Goal: Task Accomplishment & Management: Complete application form

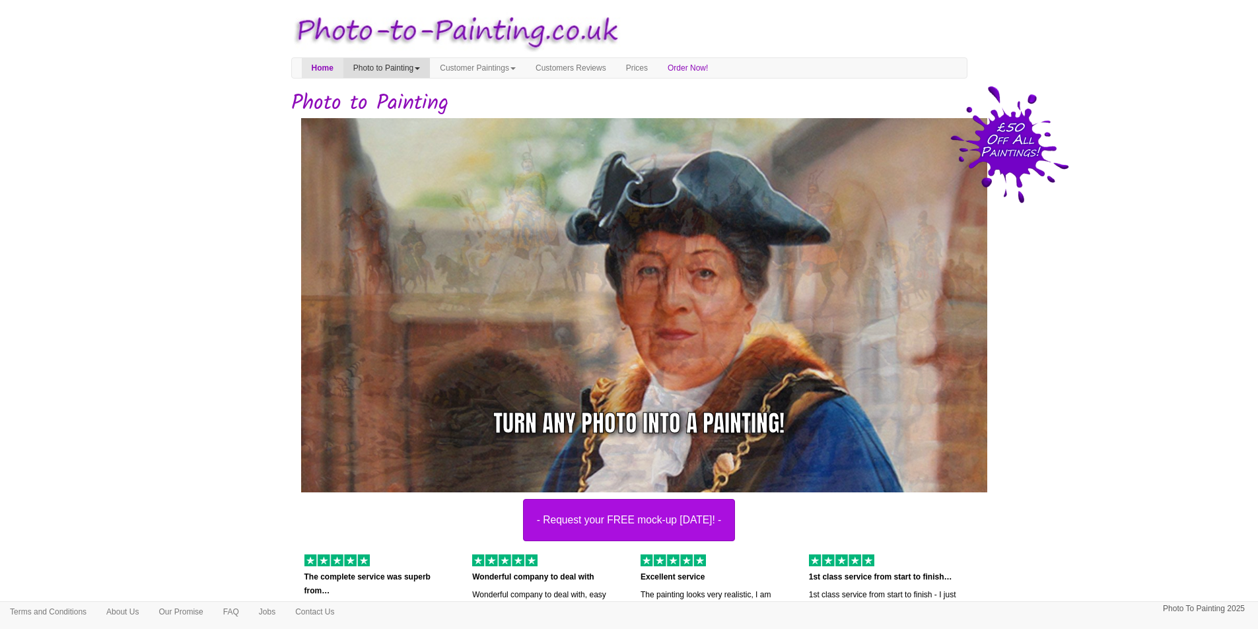
click at [401, 67] on link "Photo to Painting" at bounding box center [386, 68] width 86 height 20
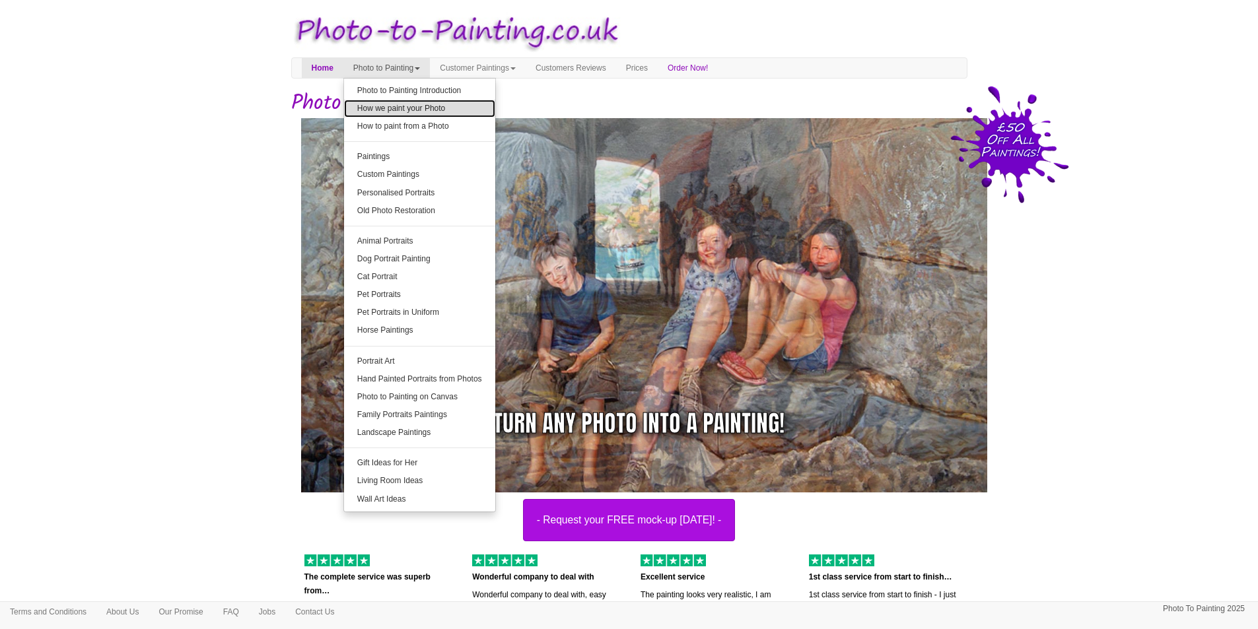
click at [401, 109] on link "How we paint your Photo" at bounding box center [419, 109] width 151 height 18
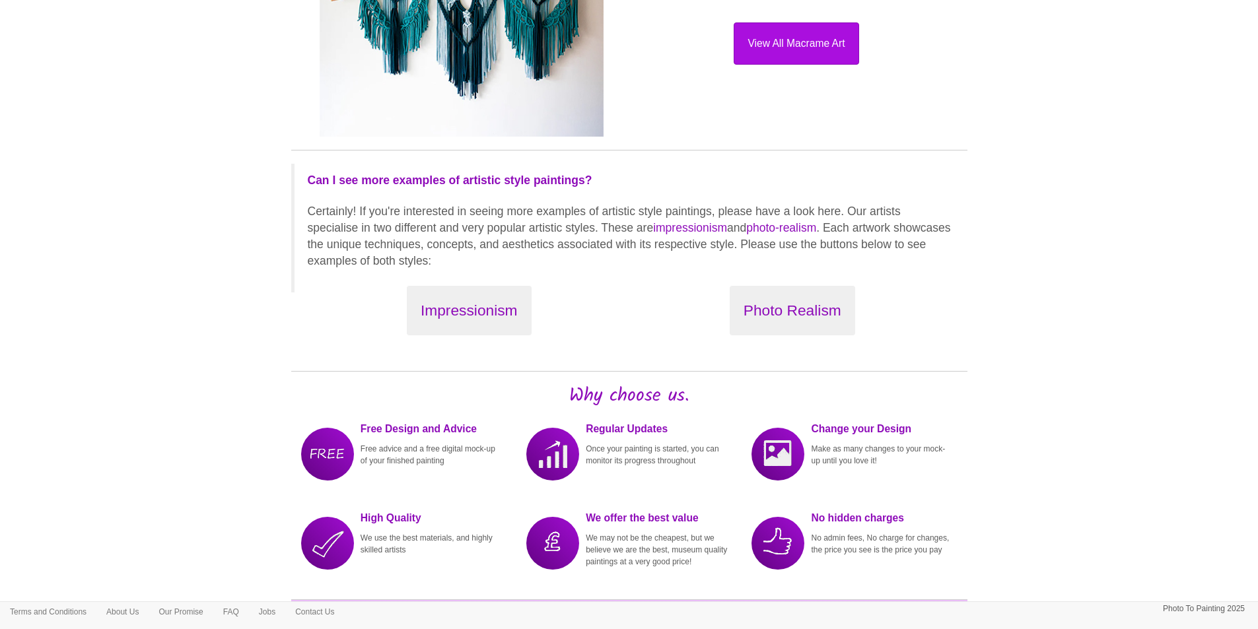
scroll to position [1452, 0]
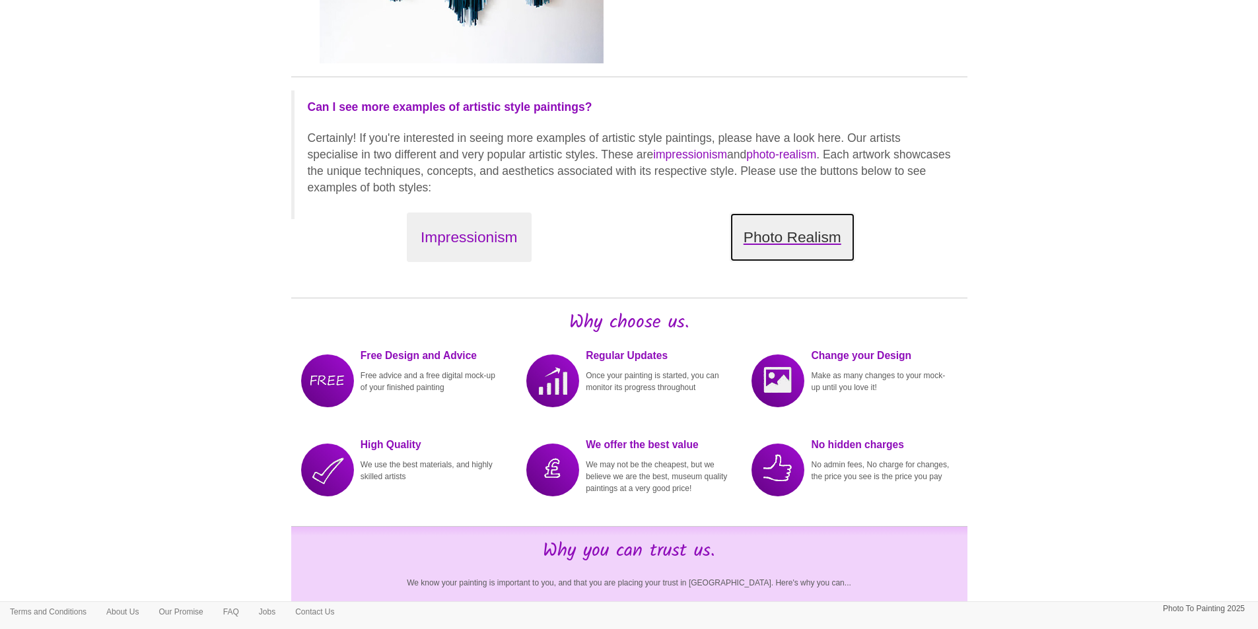
click at [803, 240] on button "Photo Realism" at bounding box center [791, 238] width 125 height 50
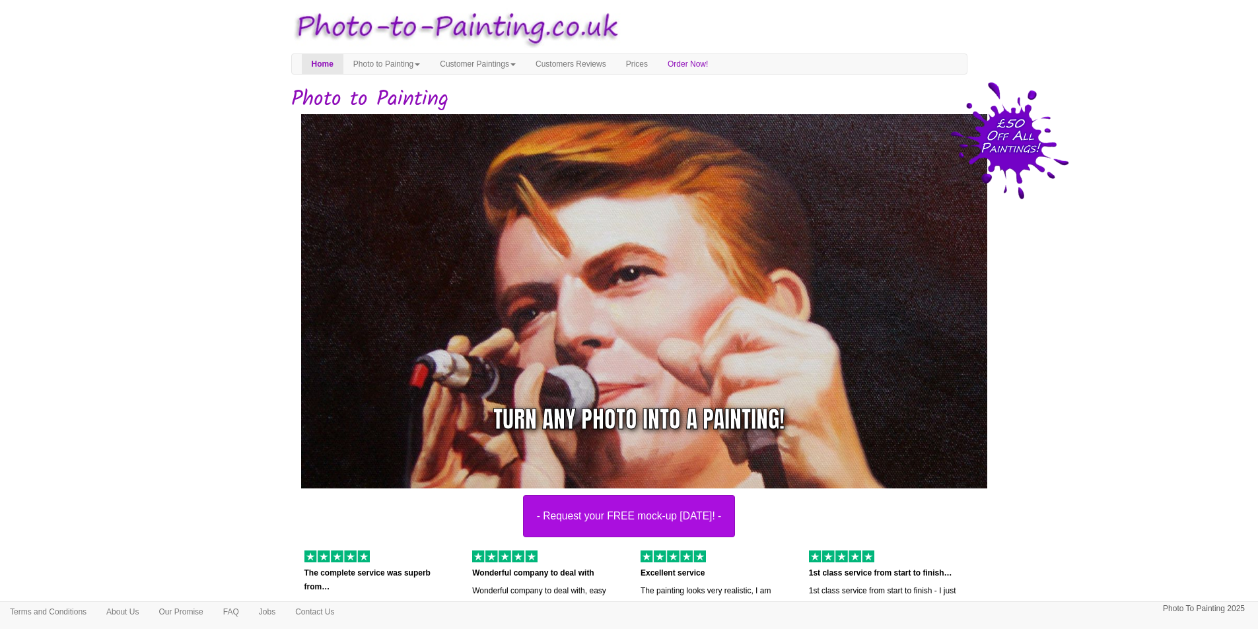
scroll to position [0, 0]
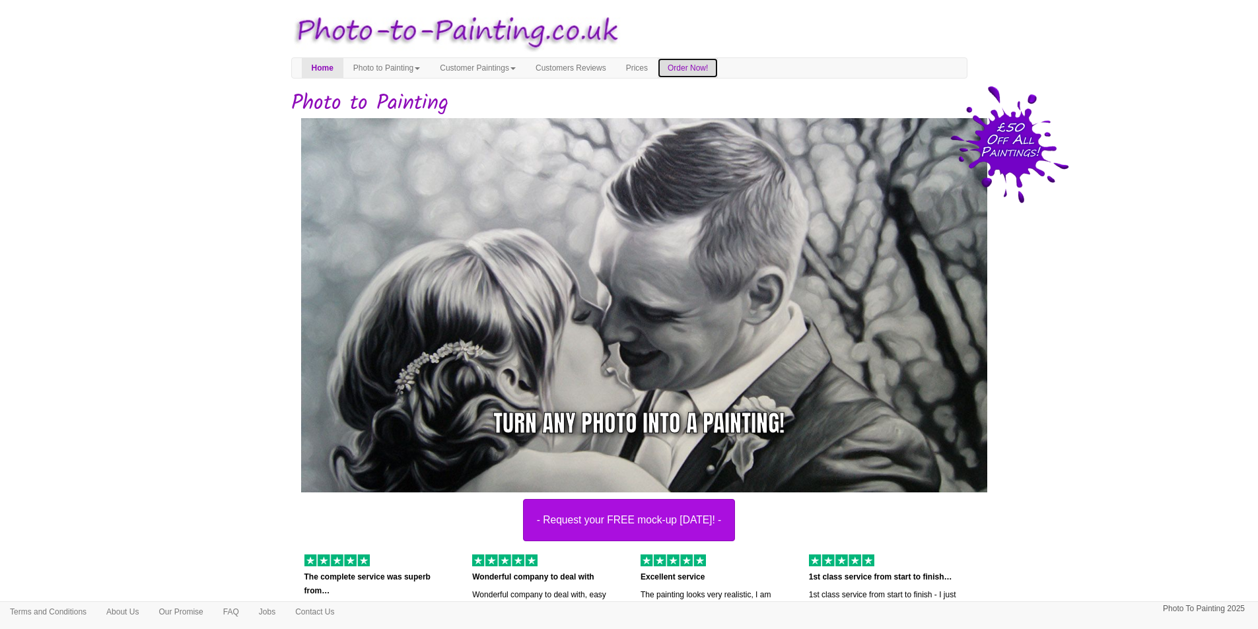
click at [718, 66] on link "Order Now!" at bounding box center [688, 68] width 60 height 20
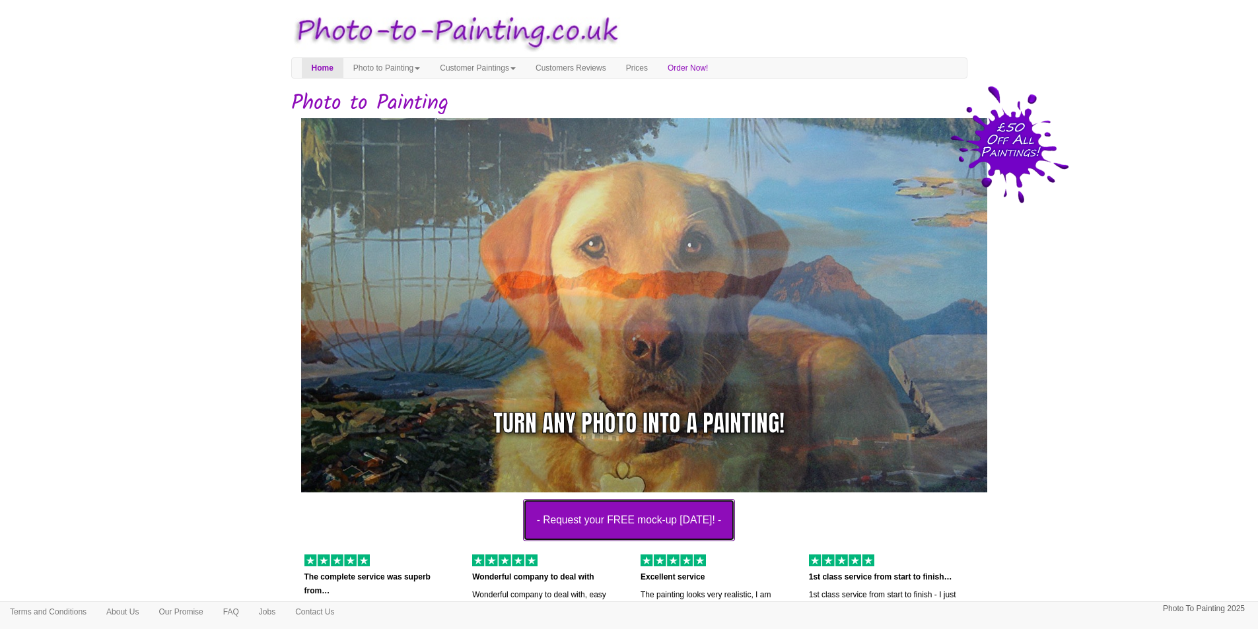
click at [608, 534] on button "- Request your FREE mock-up [DATE]! -" at bounding box center [629, 520] width 213 height 42
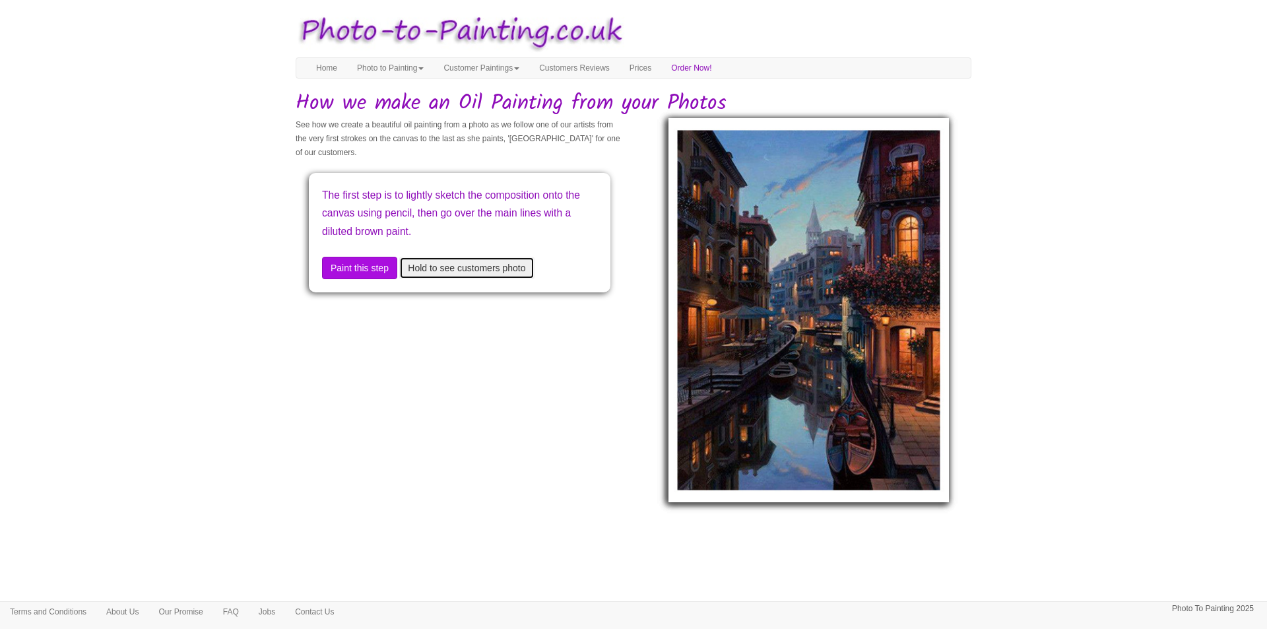
click at [480, 267] on button "Hold to see customers photo" at bounding box center [466, 268] width 135 height 22
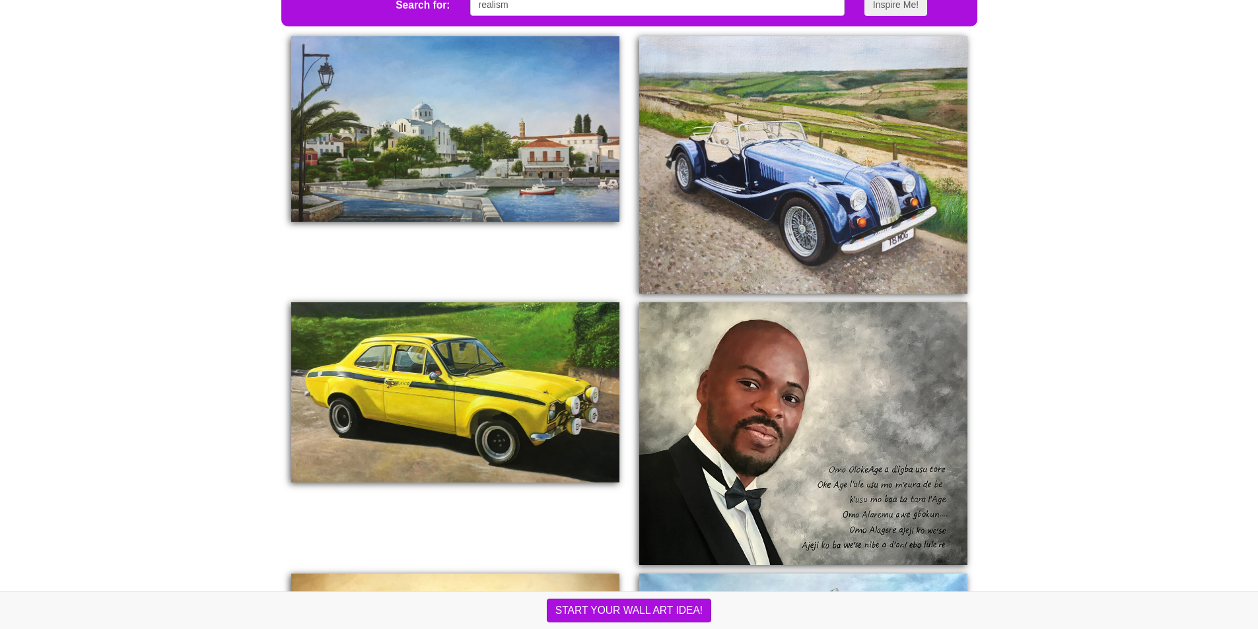
scroll to position [462, 0]
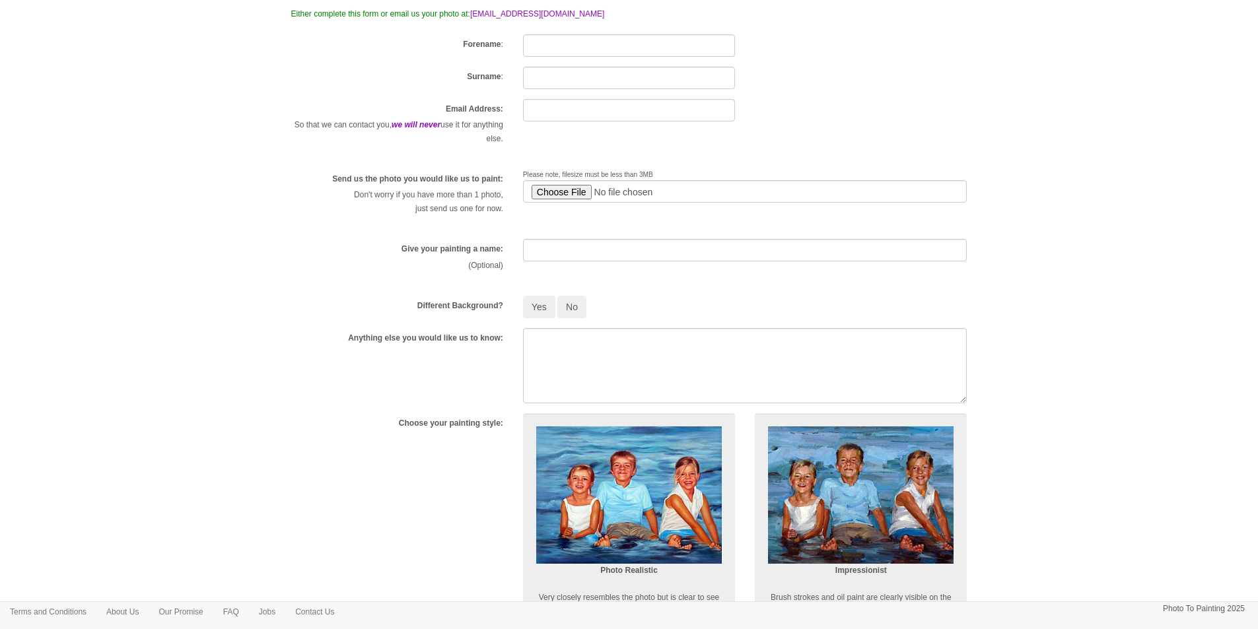
scroll to position [132, 0]
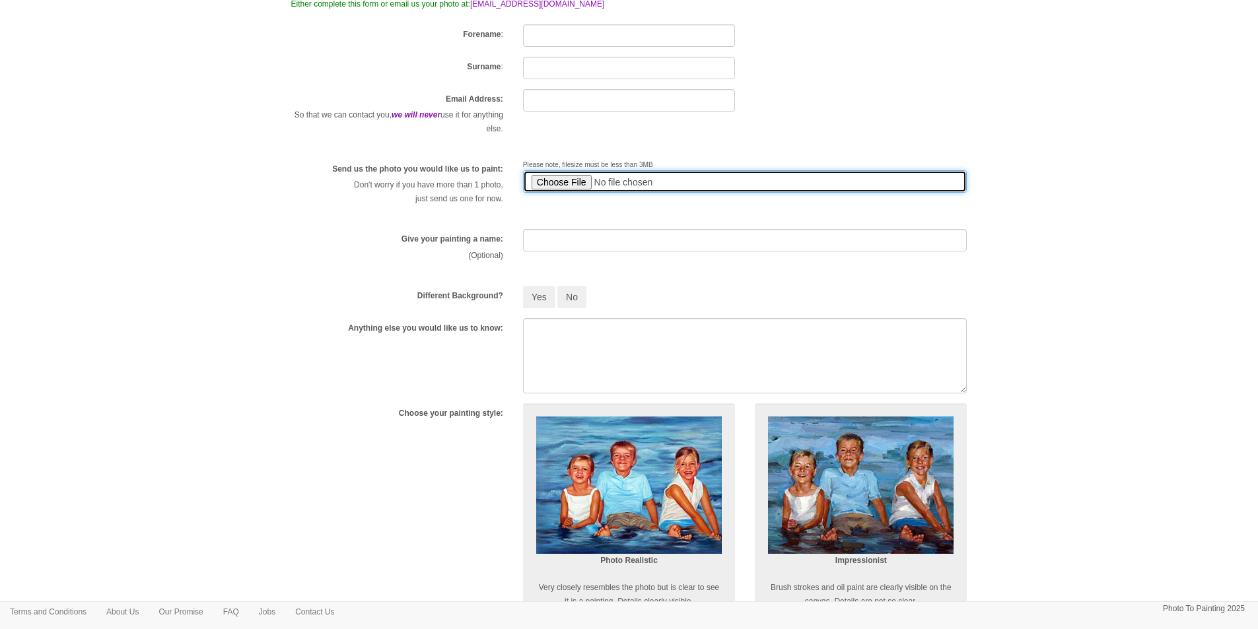
click at [564, 180] on input "file" at bounding box center [745, 181] width 444 height 22
type input "C:\fakepath\Cobie.jpg"
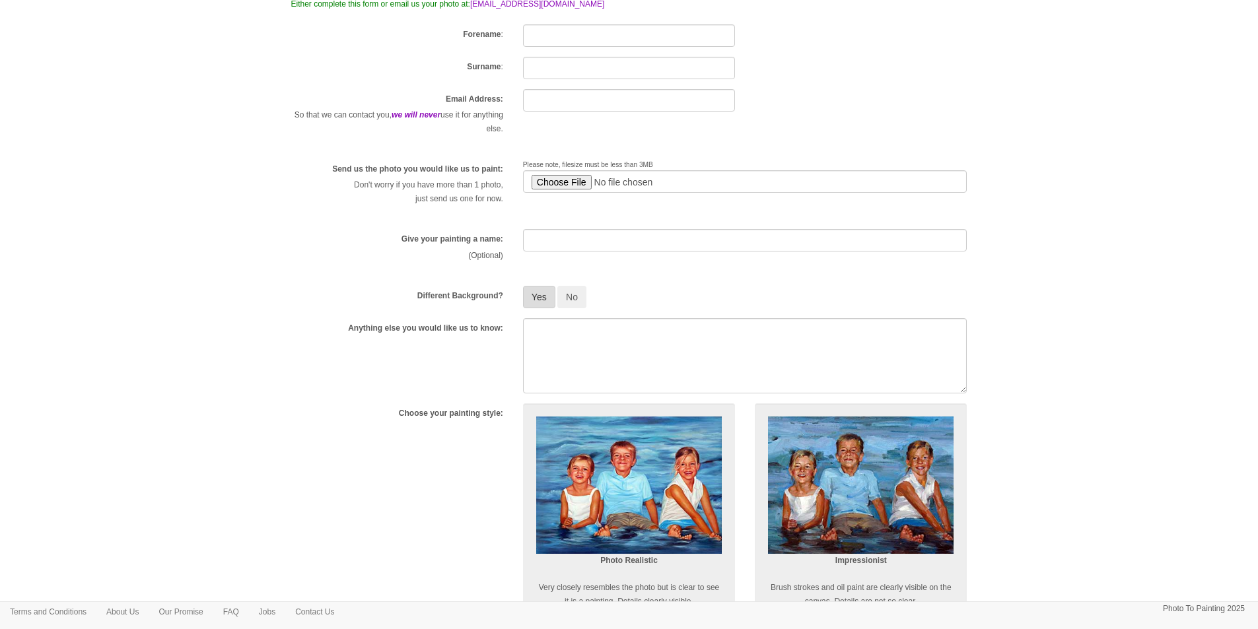
click at [535, 295] on button "Yes" at bounding box center [539, 297] width 32 height 22
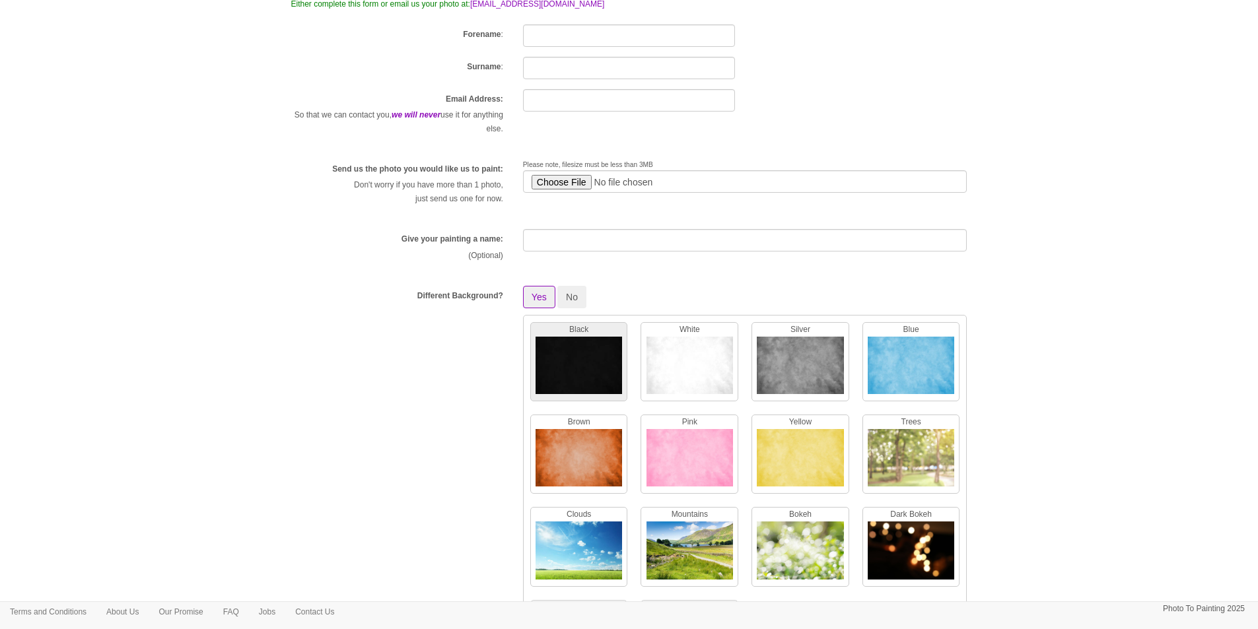
click at [536, 353] on img at bounding box center [578, 369] width 86 height 64
click at [541, 301] on button "Yes" at bounding box center [539, 297] width 32 height 22
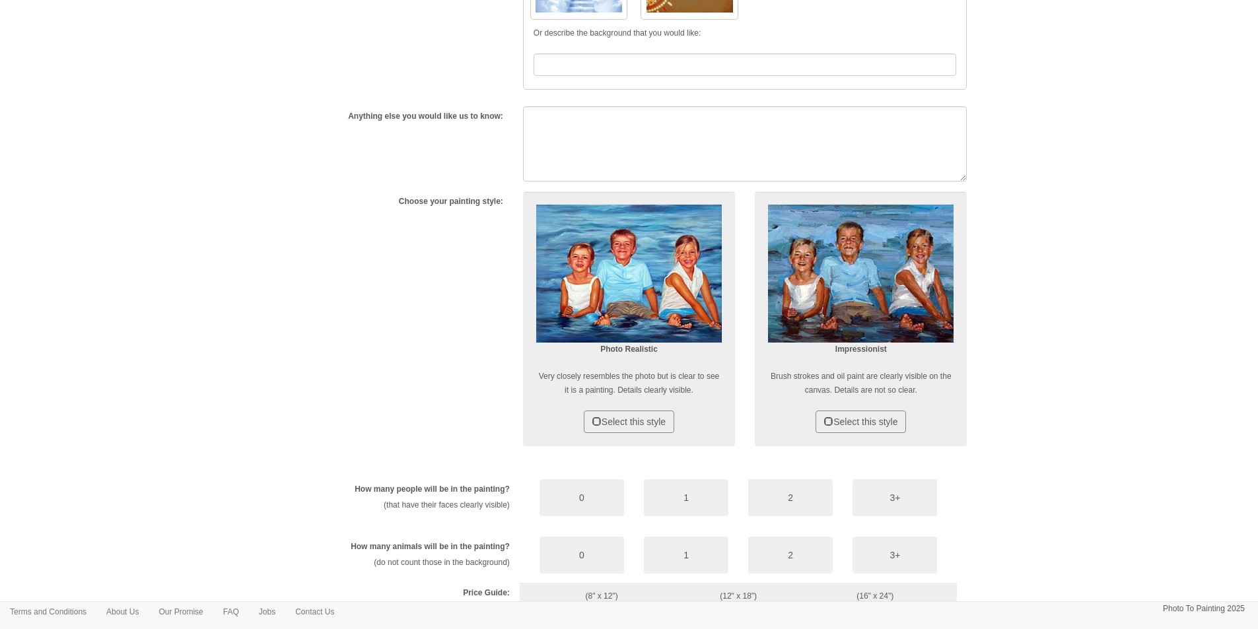
scroll to position [792, 0]
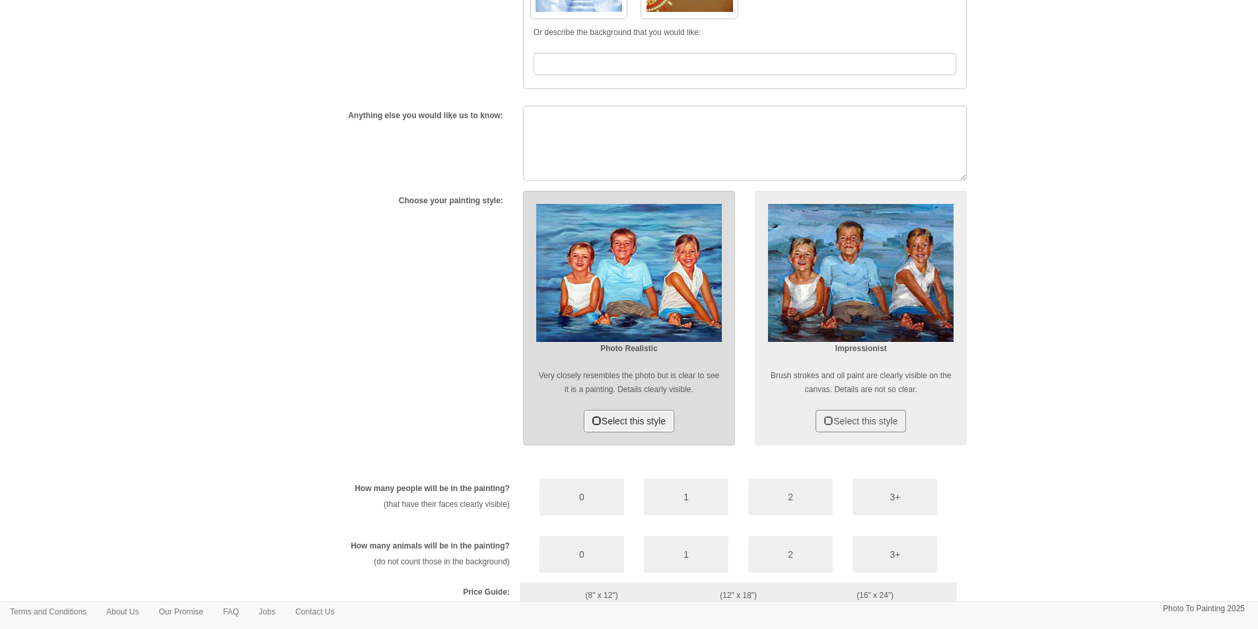
click at [592, 421] on span at bounding box center [596, 420] width 9 height 9
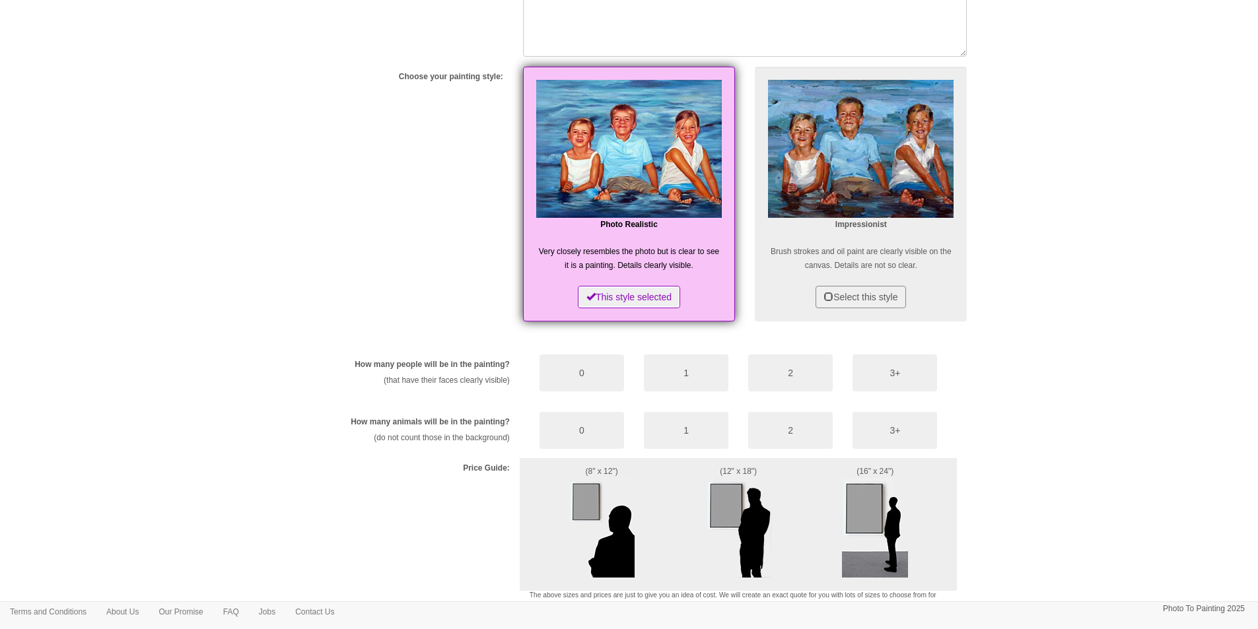
scroll to position [924, 0]
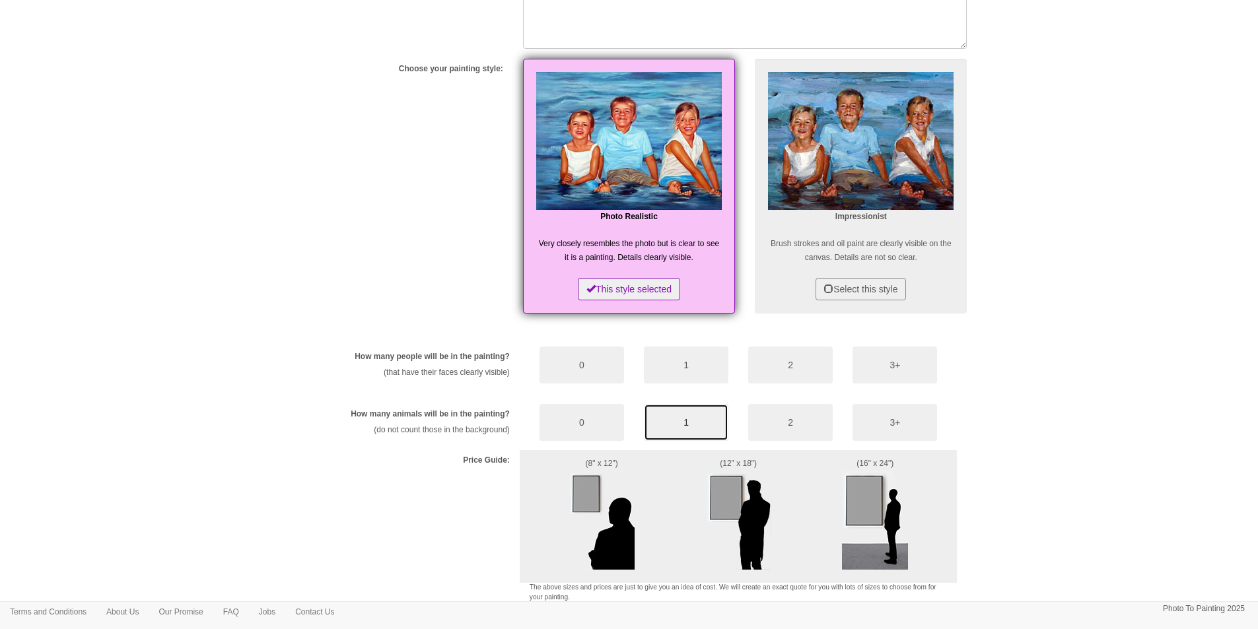
click at [694, 414] on button "1" at bounding box center [686, 422] width 84 height 37
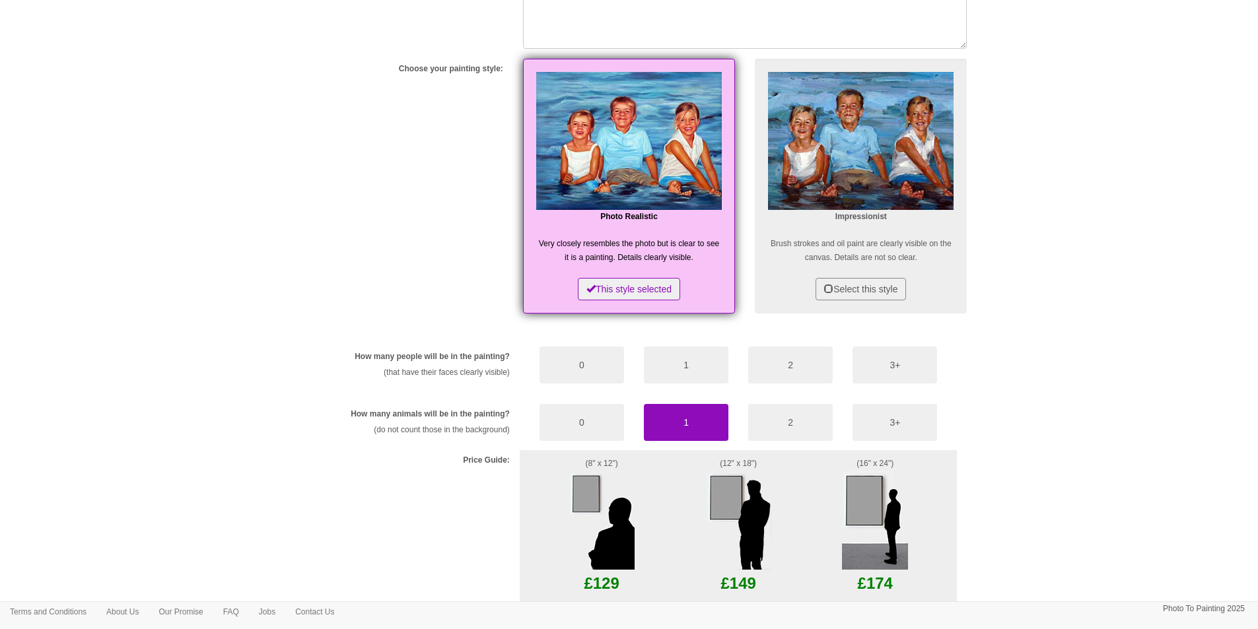
click at [581, 485] on img at bounding box center [601, 520] width 66 height 99
click at [584, 486] on img at bounding box center [601, 520] width 66 height 99
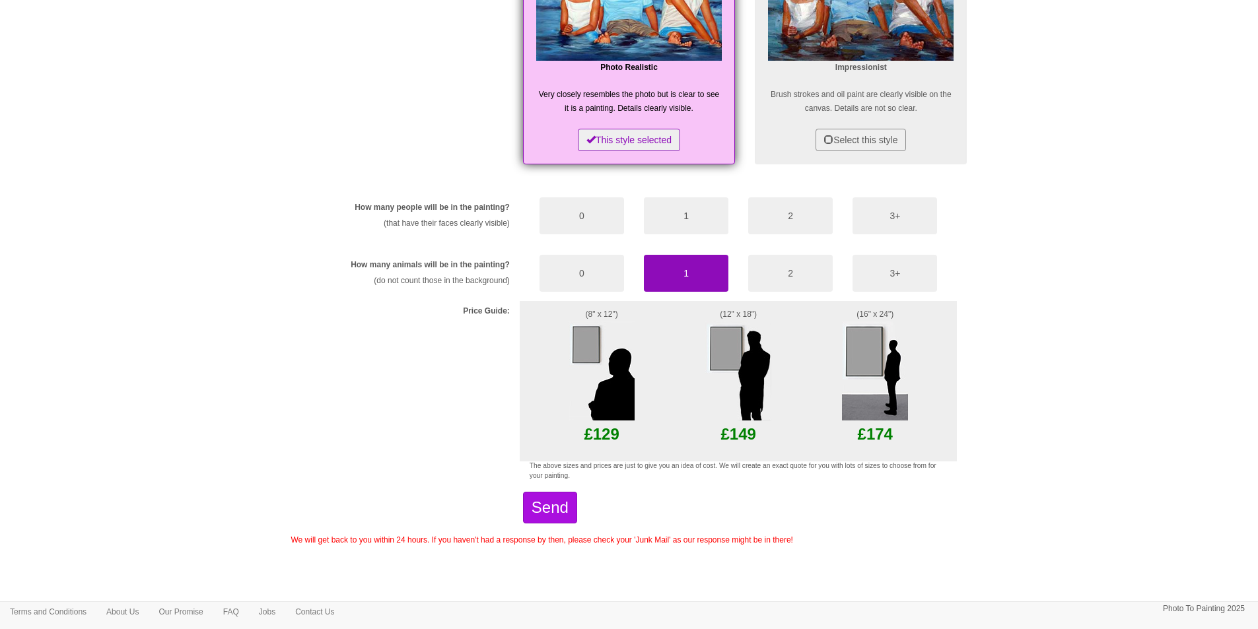
scroll to position [1074, 0]
click at [609, 424] on p "£129" at bounding box center [601, 434] width 145 height 28
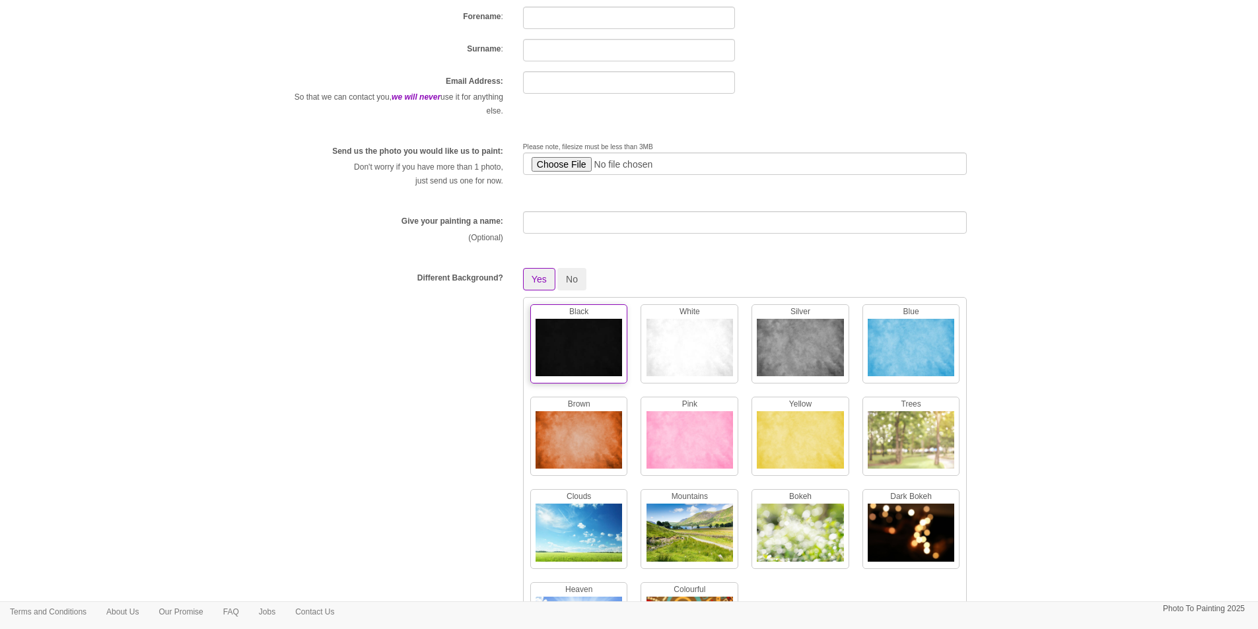
scroll to position [0, 0]
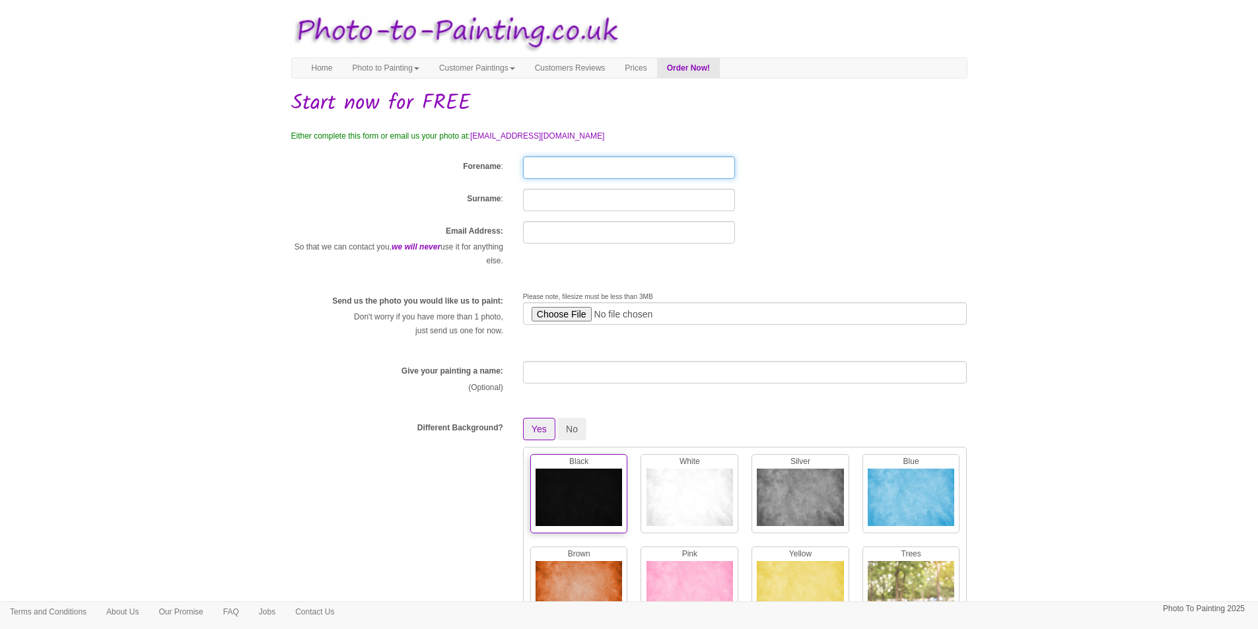
click at [560, 168] on input "Forename" at bounding box center [629, 167] width 212 height 22
type input "Richard"
type input "Groves"
type input "richard346@btinternet.com"
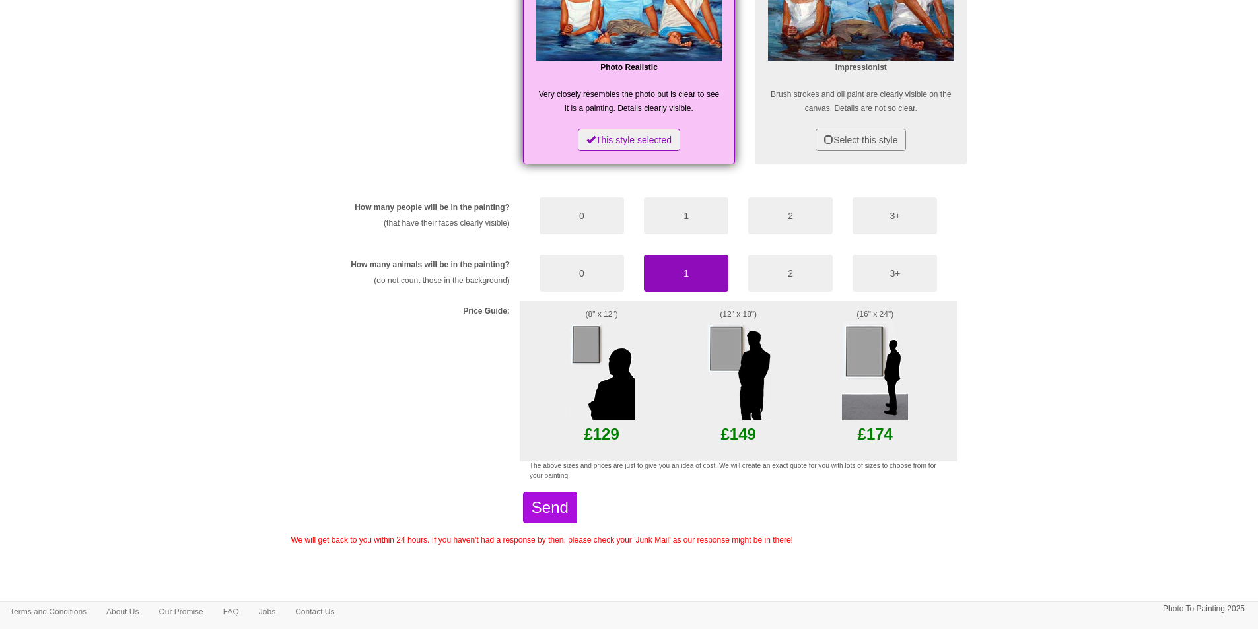
scroll to position [1074, 0]
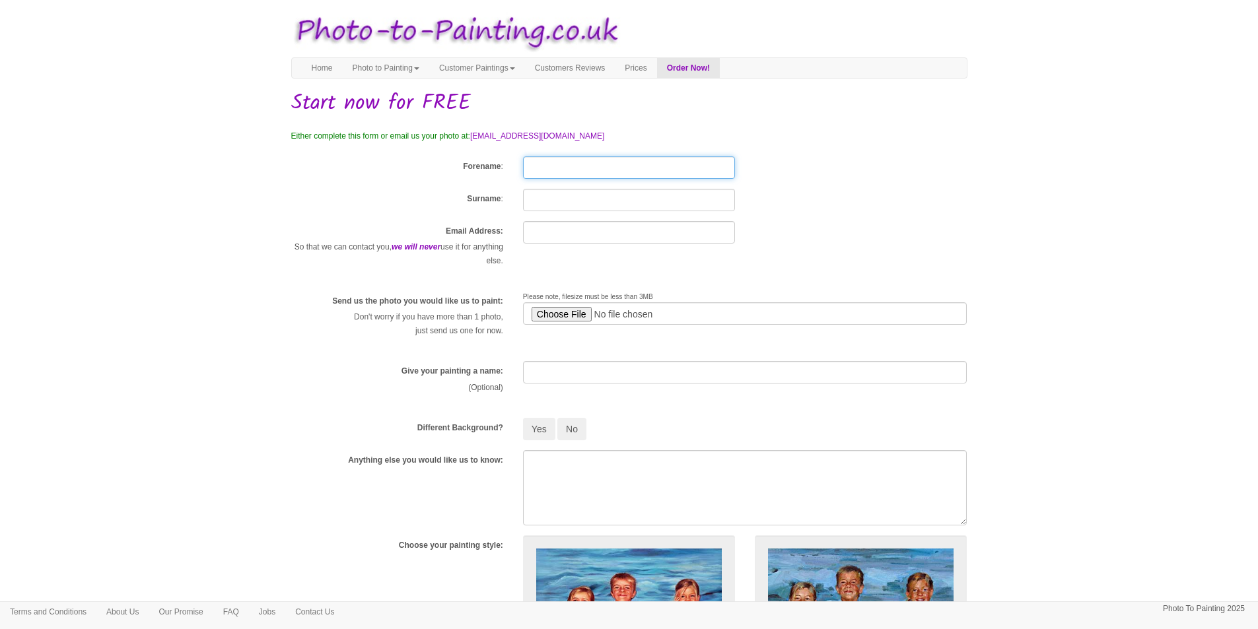
click at [560, 171] on input "Forename" at bounding box center [629, 167] width 212 height 22
type input "Richard"
type input "Groves"
type input "richard346@btinternet.com"
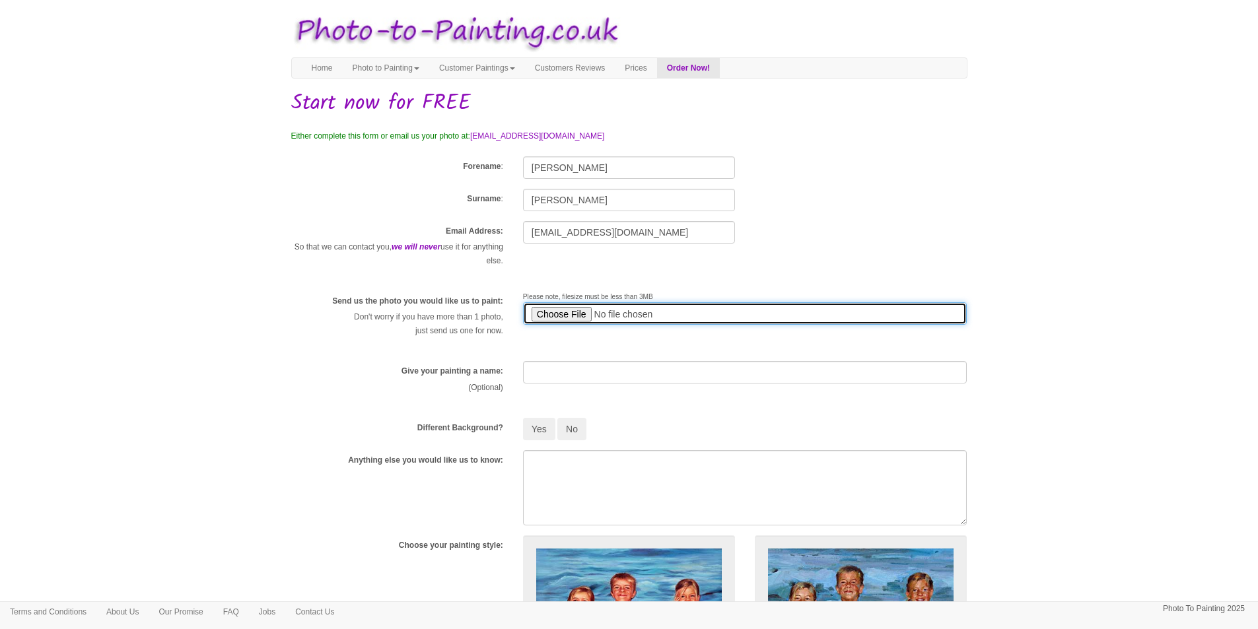
click at [563, 311] on input "file" at bounding box center [745, 313] width 444 height 22
type input "C:\fakepath\Cobie.jpg"
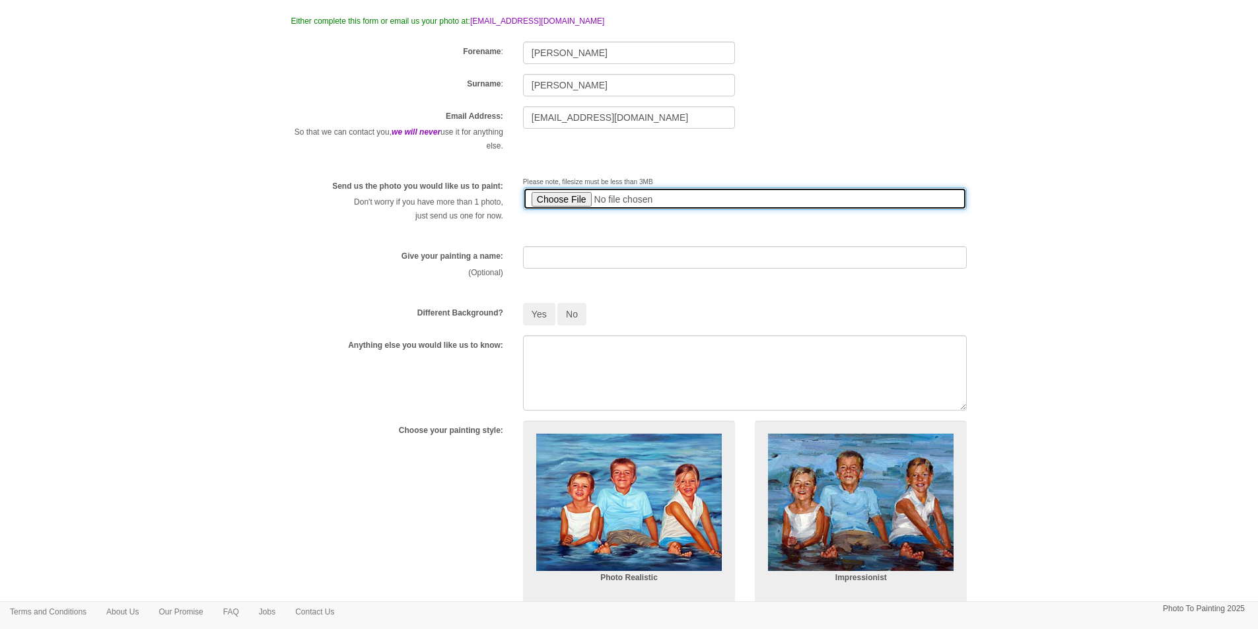
scroll to position [132, 0]
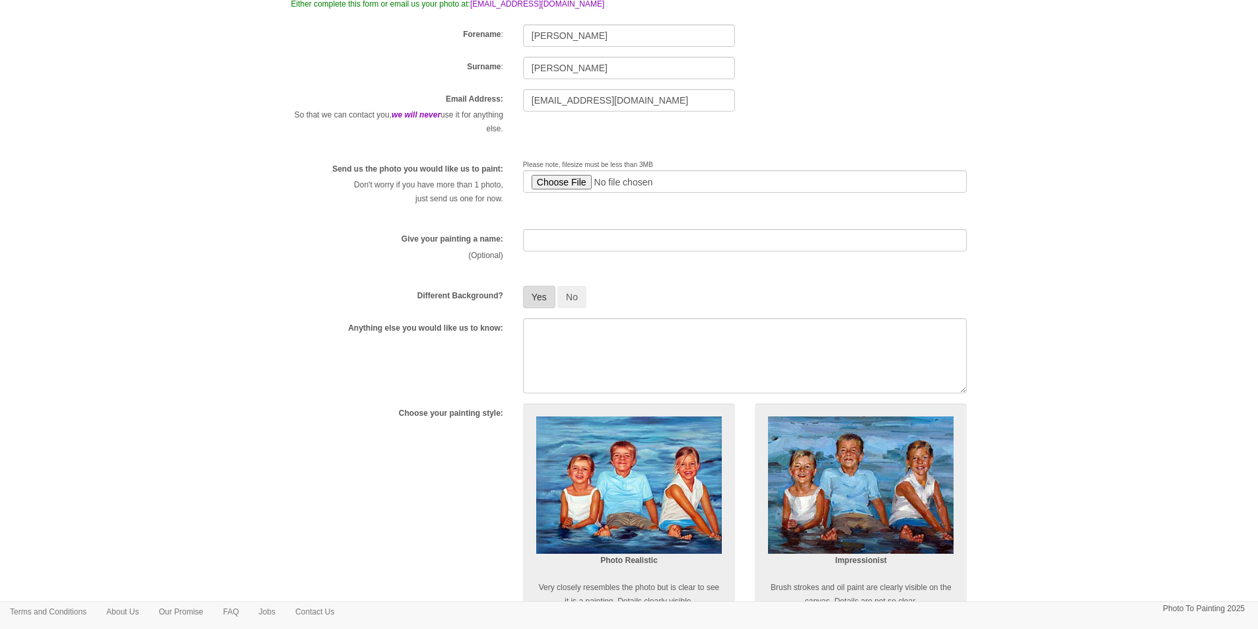
click at [535, 299] on button "Yes" at bounding box center [539, 297] width 32 height 22
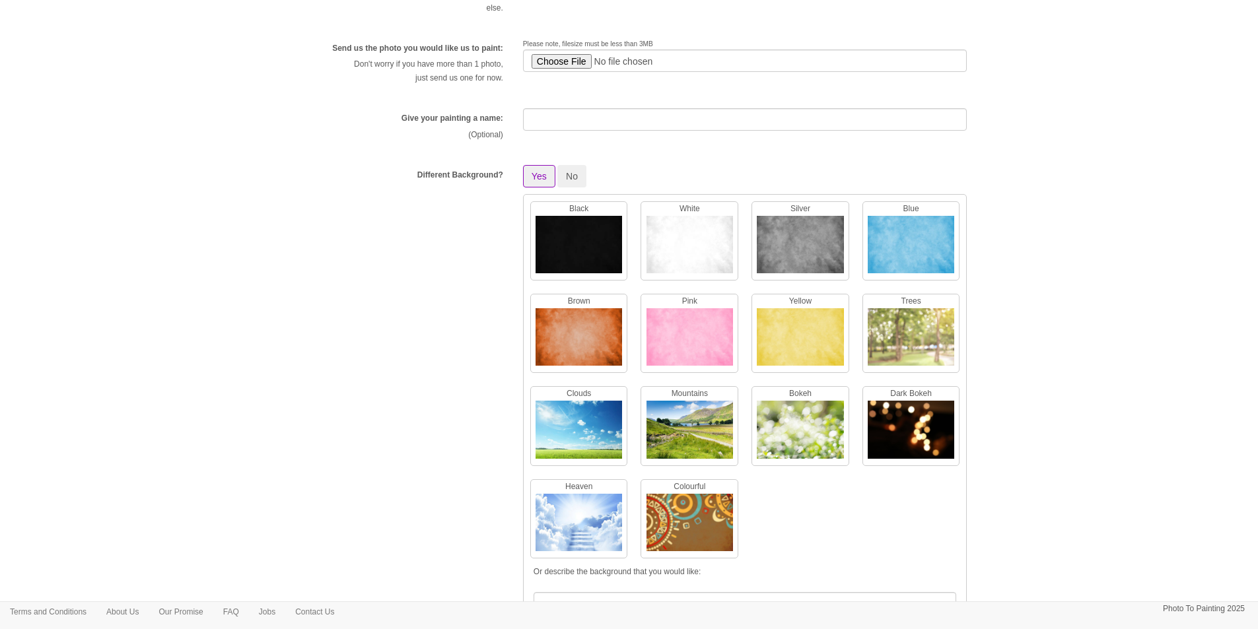
scroll to position [264, 0]
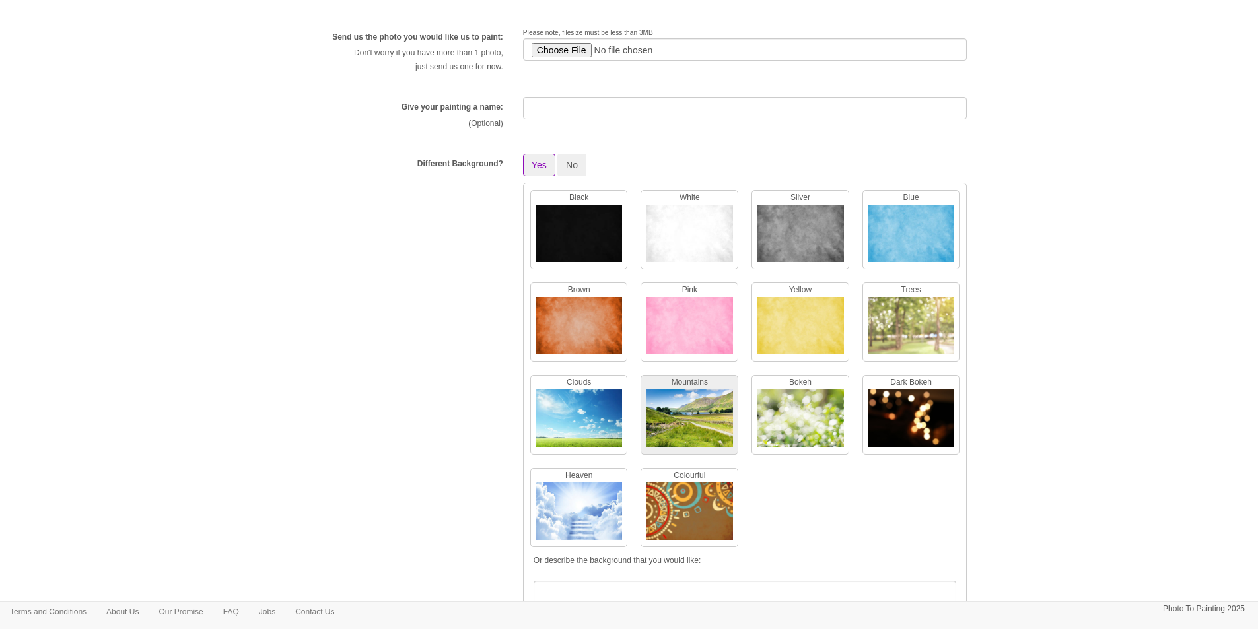
click at [666, 408] on img at bounding box center [689, 421] width 86 height 64
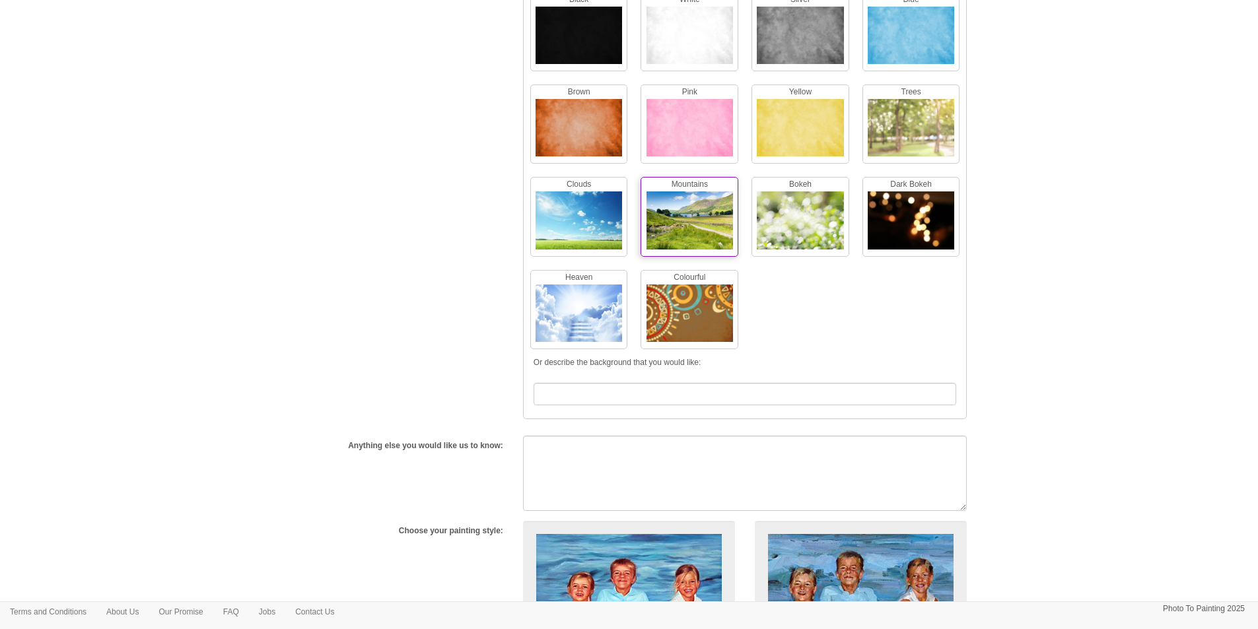
scroll to position [594, 0]
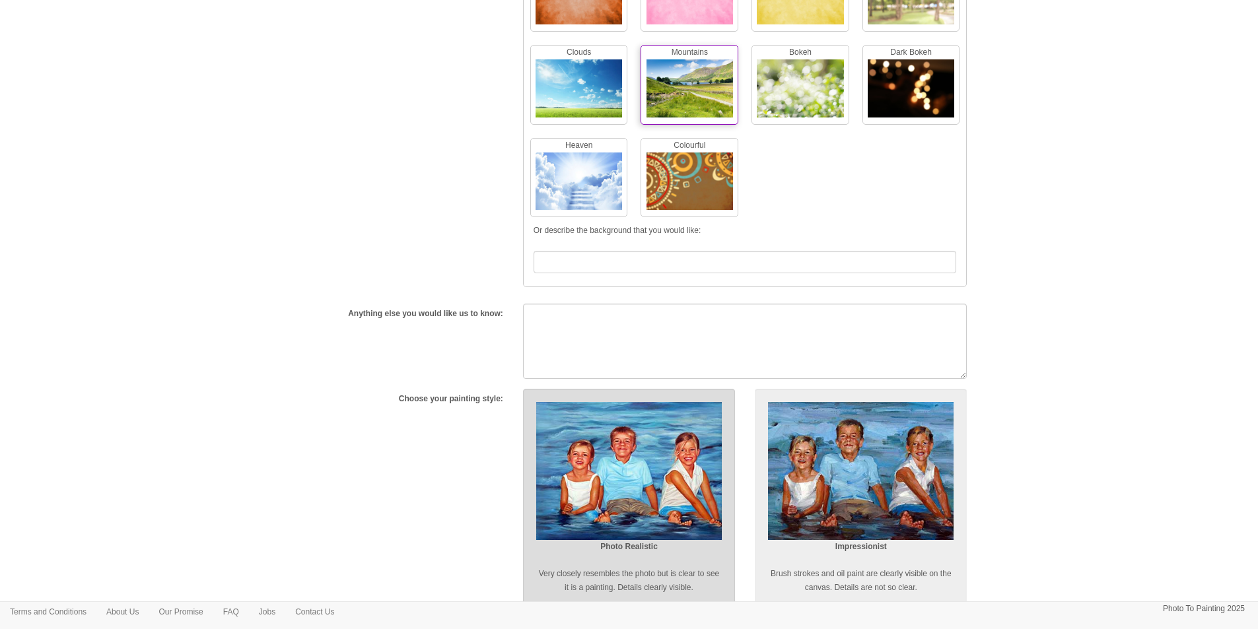
click at [572, 465] on img at bounding box center [629, 471] width 186 height 138
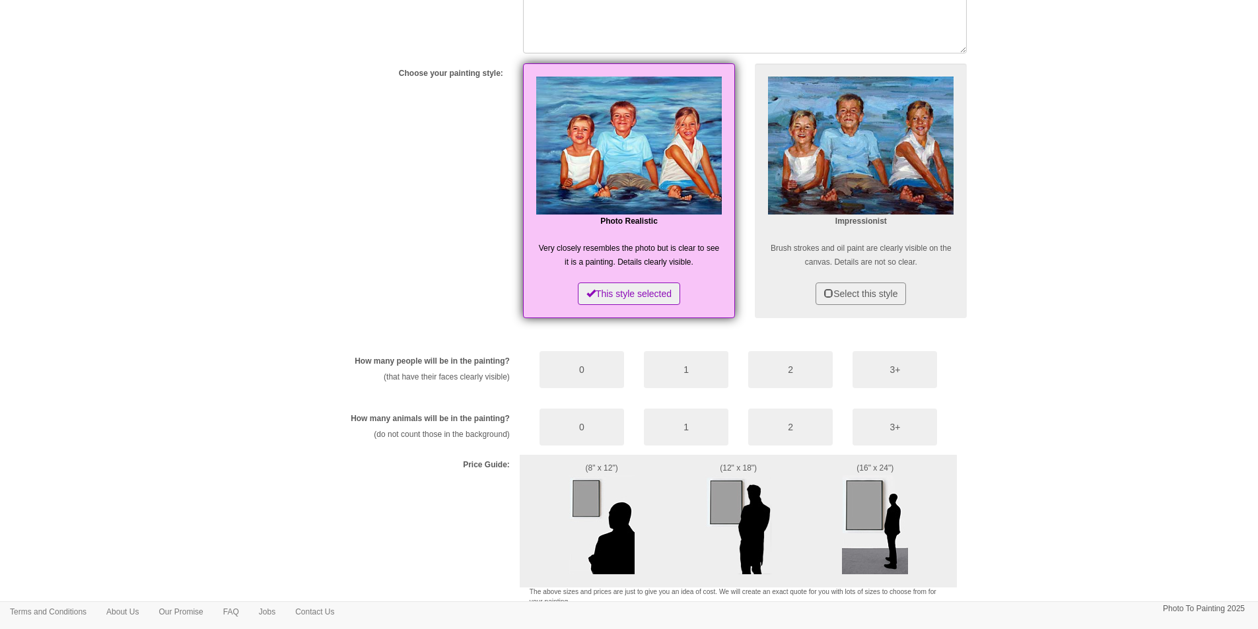
scroll to position [924, 0]
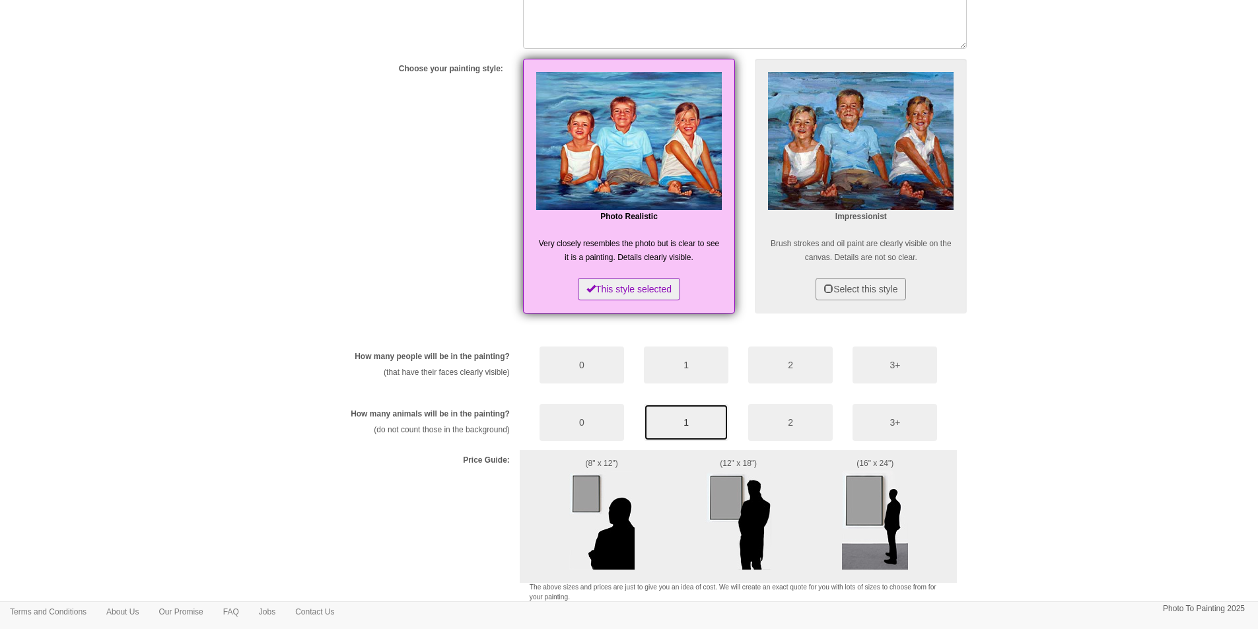
click at [695, 415] on button "1" at bounding box center [686, 422] width 84 height 37
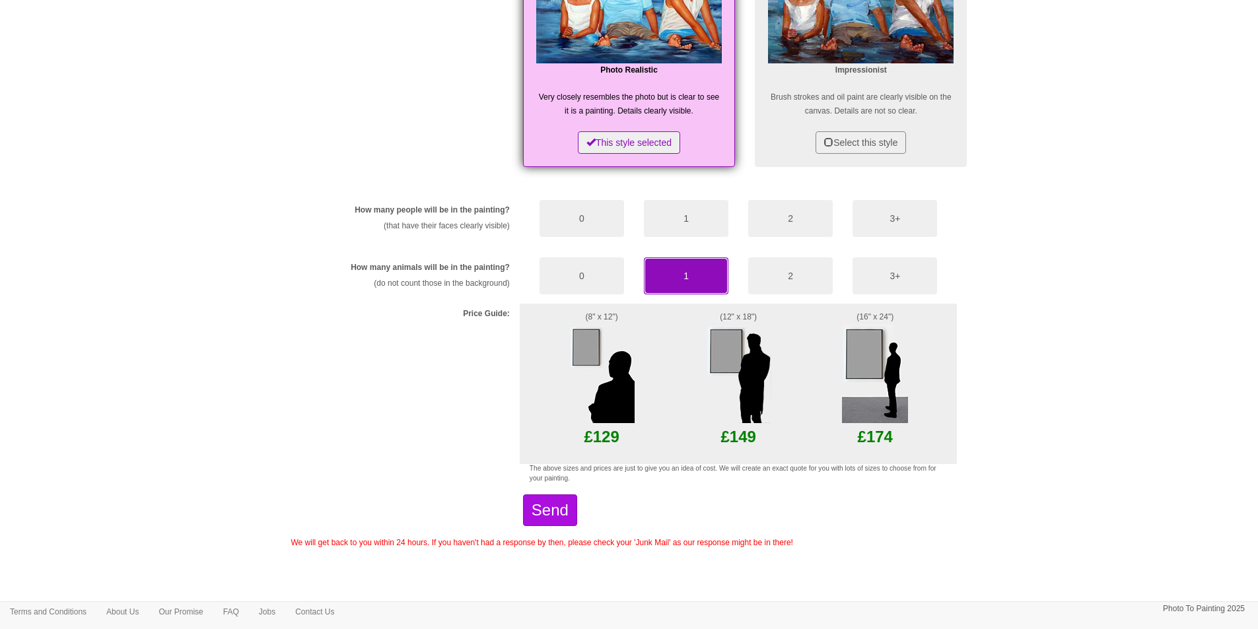
scroll to position [1074, 0]
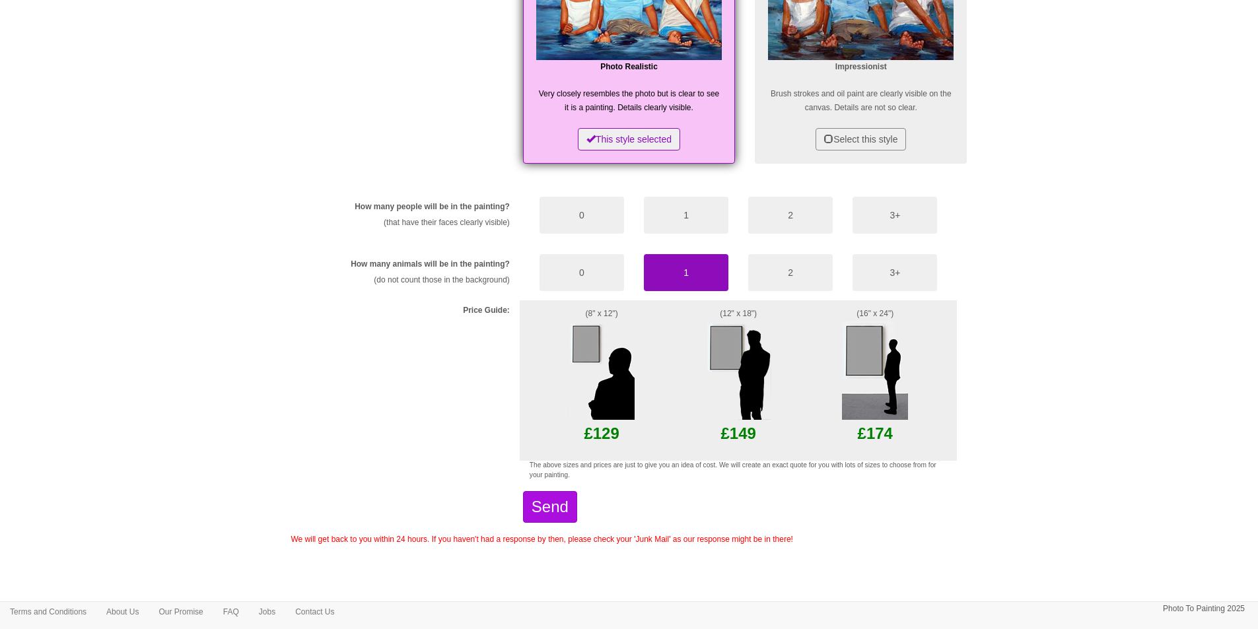
click at [587, 351] on img at bounding box center [601, 370] width 66 height 99
click at [573, 512] on button "Send" at bounding box center [550, 507] width 54 height 32
